Goal: Register for event/course

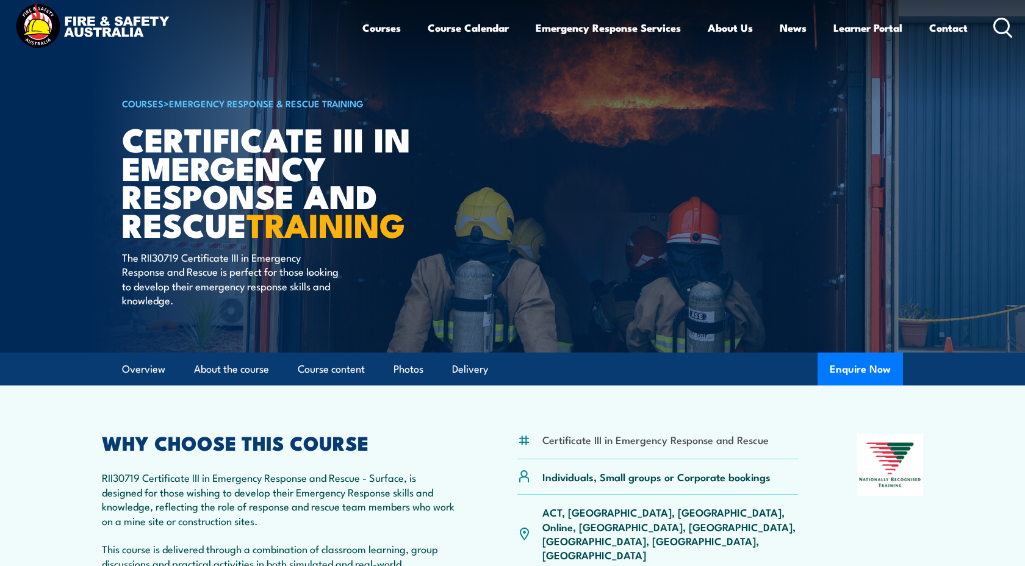
scroll to position [138, 0]
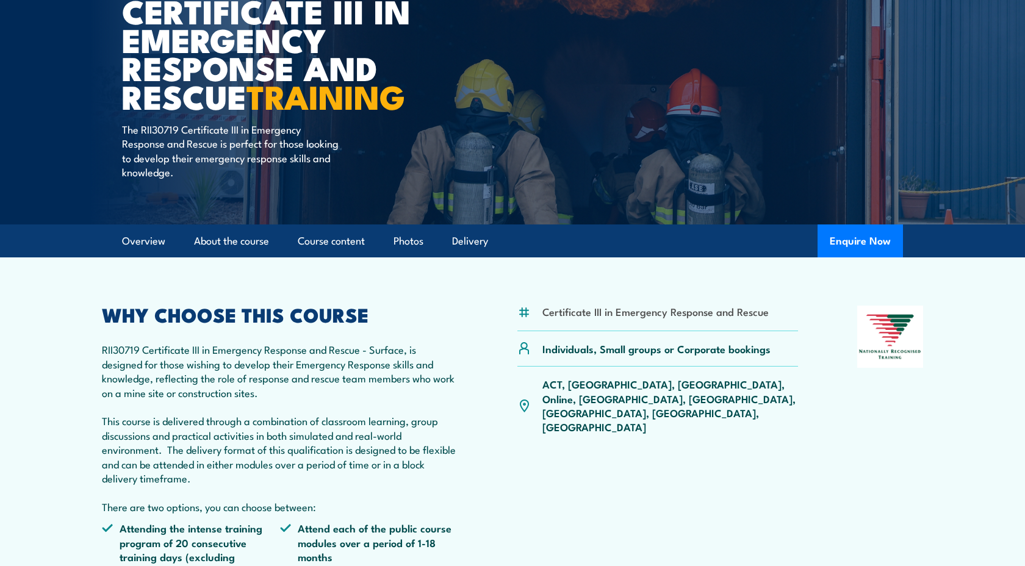
click at [751, 385] on p "ACT, [GEOGRAPHIC_DATA], [GEOGRAPHIC_DATA], Online, [GEOGRAPHIC_DATA], [GEOGRAPH…" at bounding box center [671, 405] width 256 height 57
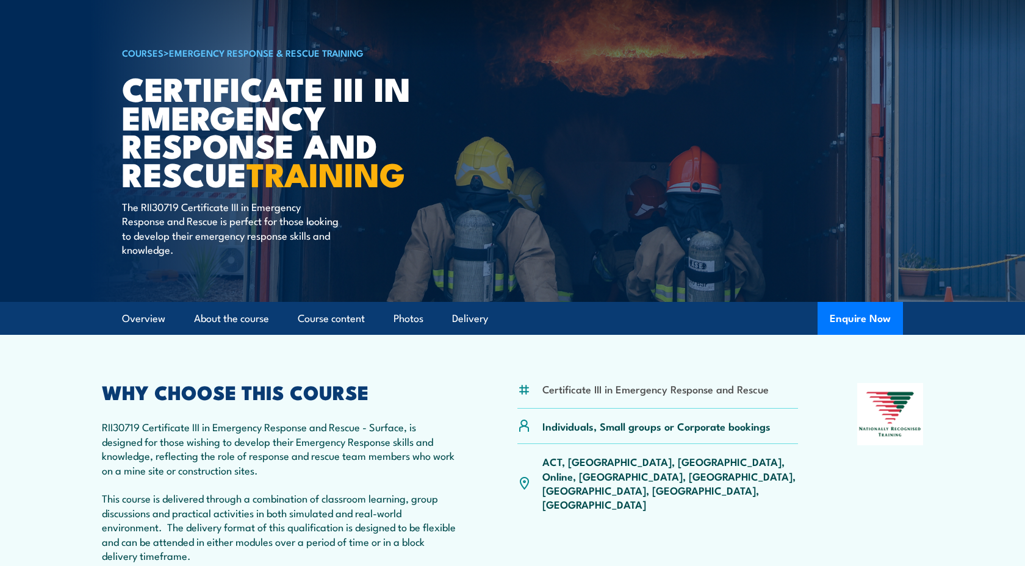
scroll to position [0, 0]
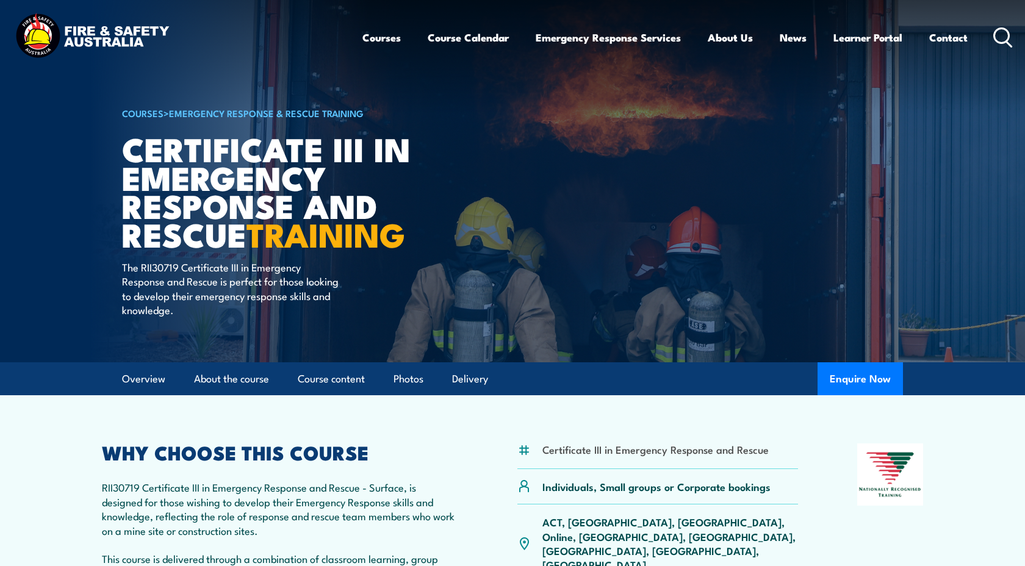
click at [522, 537] on img at bounding box center [524, 543] width 13 height 13
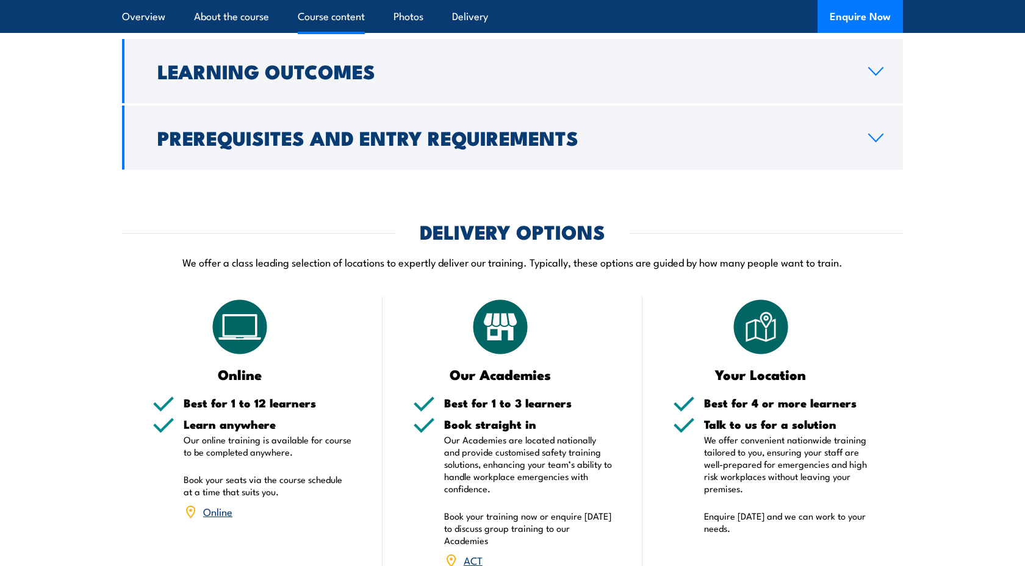
scroll to position [2308, 0]
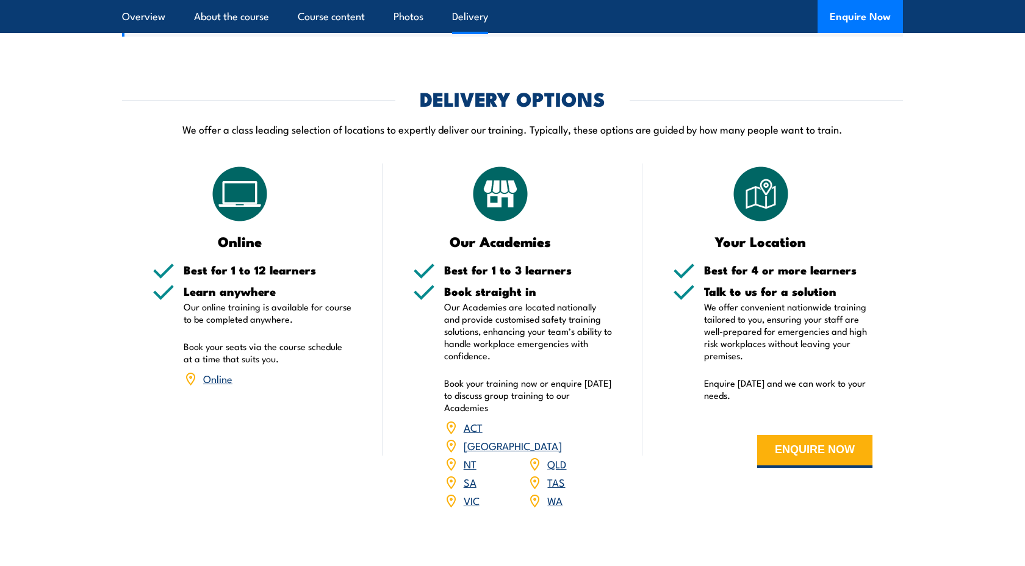
click at [557, 493] on link "WA" at bounding box center [554, 500] width 15 height 15
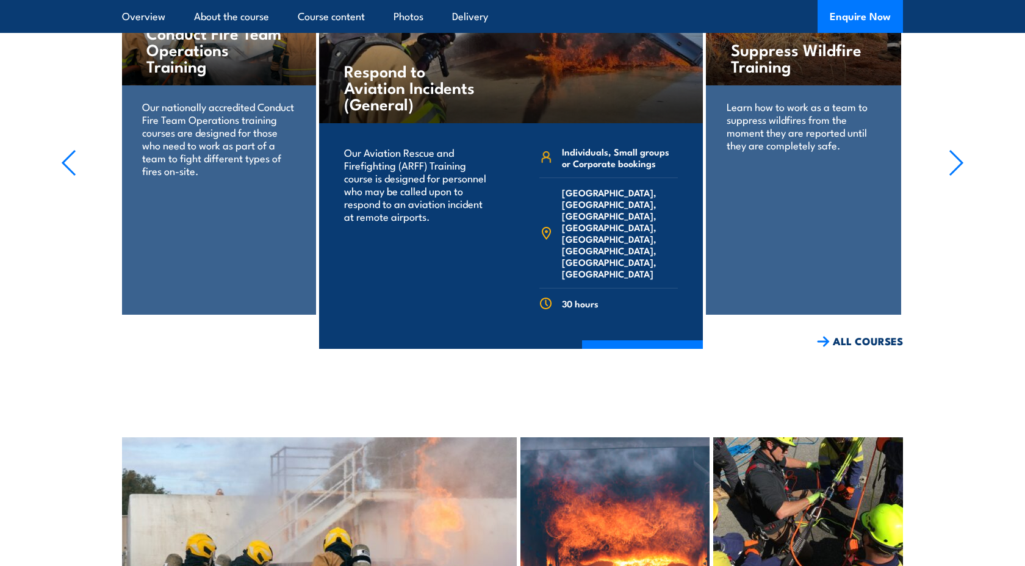
scroll to position [3096, 0]
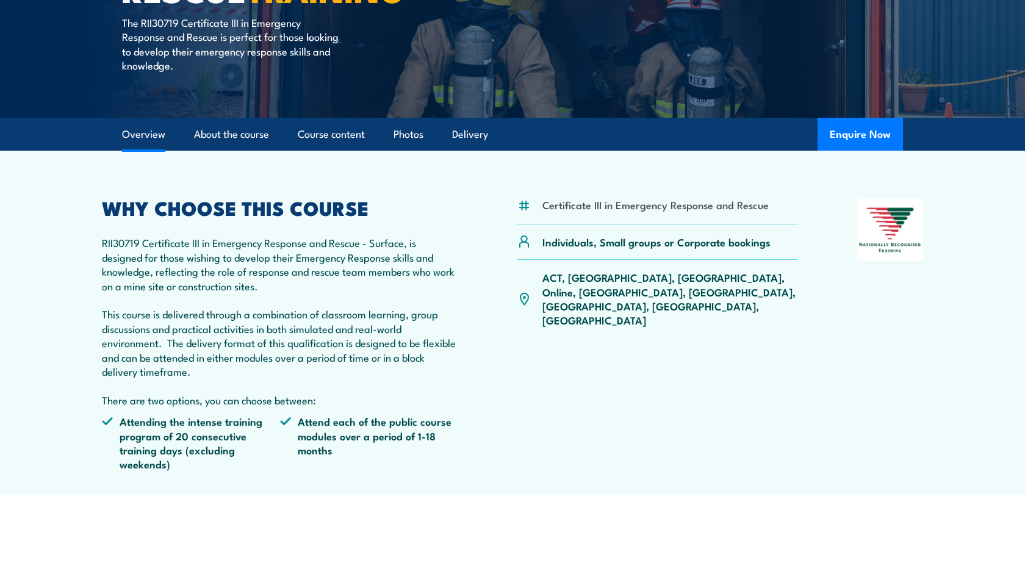
scroll to position [246, 0]
